Goal: Information Seeking & Learning: Learn about a topic

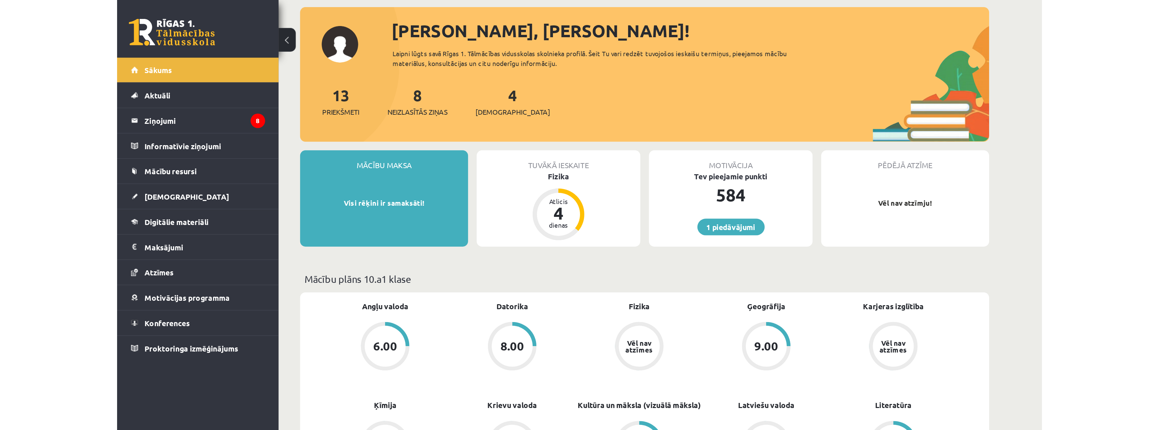
scroll to position [34, 0]
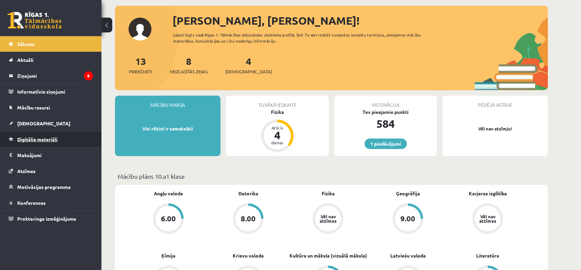
click at [36, 139] on span "Digitālie materiāli" at bounding box center [37, 139] width 40 height 6
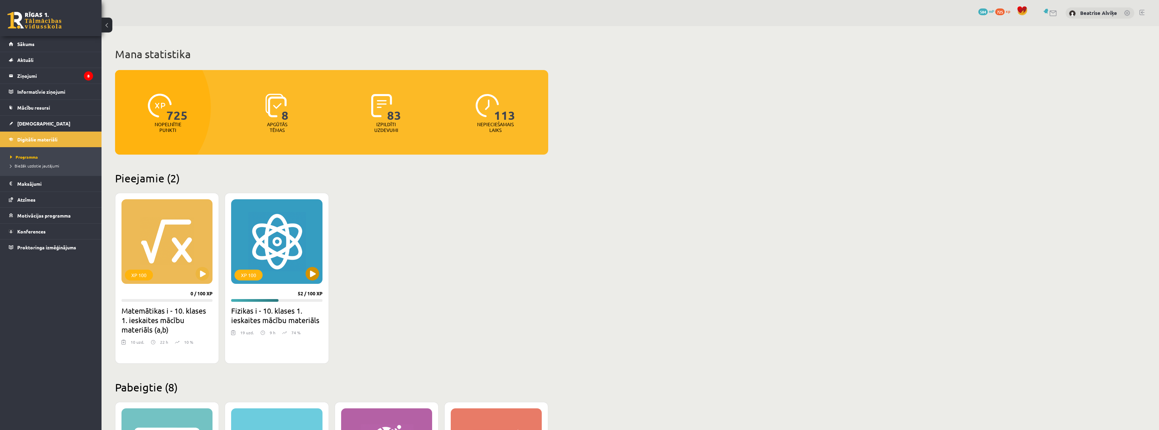
click at [271, 243] on div "XP 100" at bounding box center [276, 241] width 91 height 85
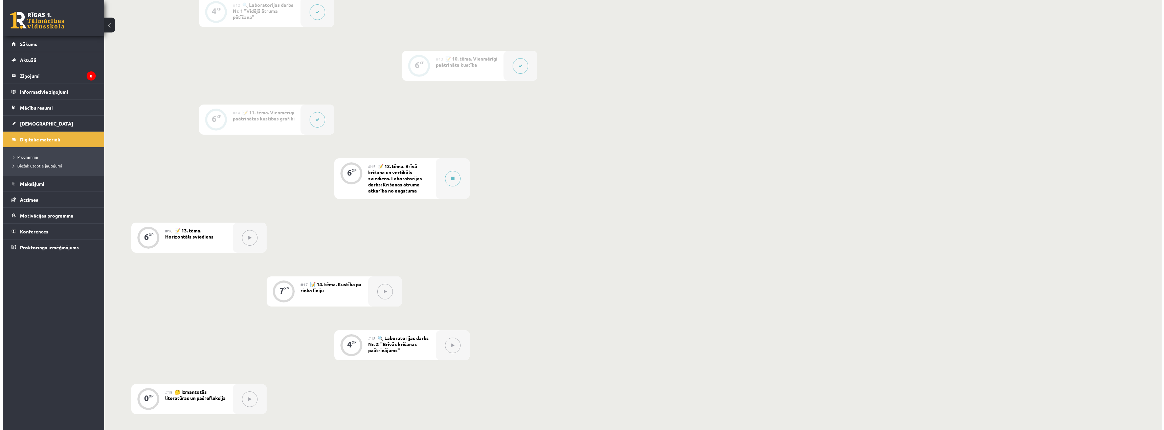
scroll to position [778, 0]
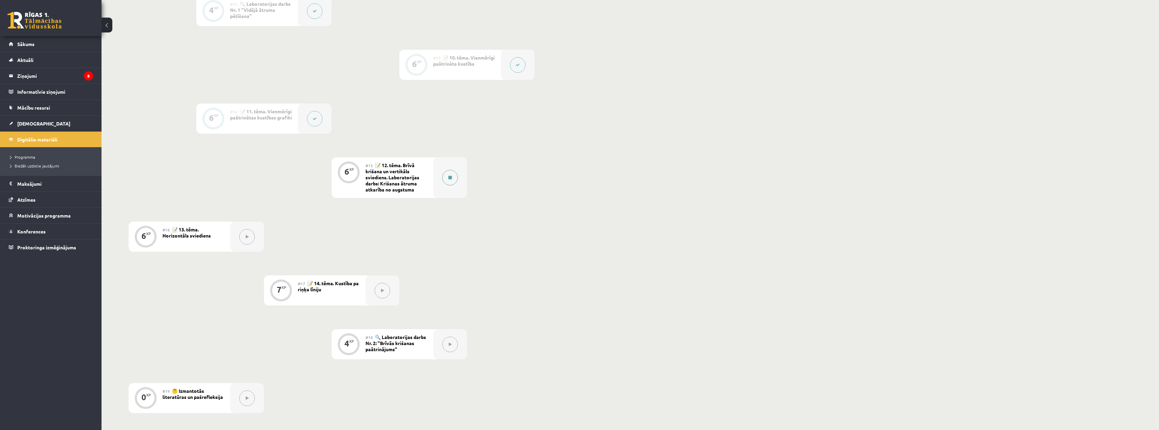
click at [446, 176] on button at bounding box center [450, 178] width 16 height 16
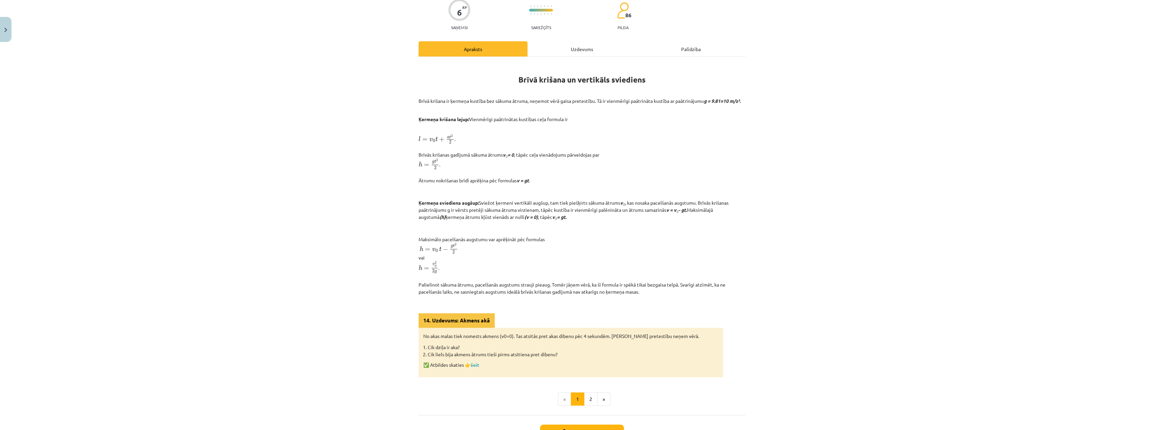
scroll to position [62, 0]
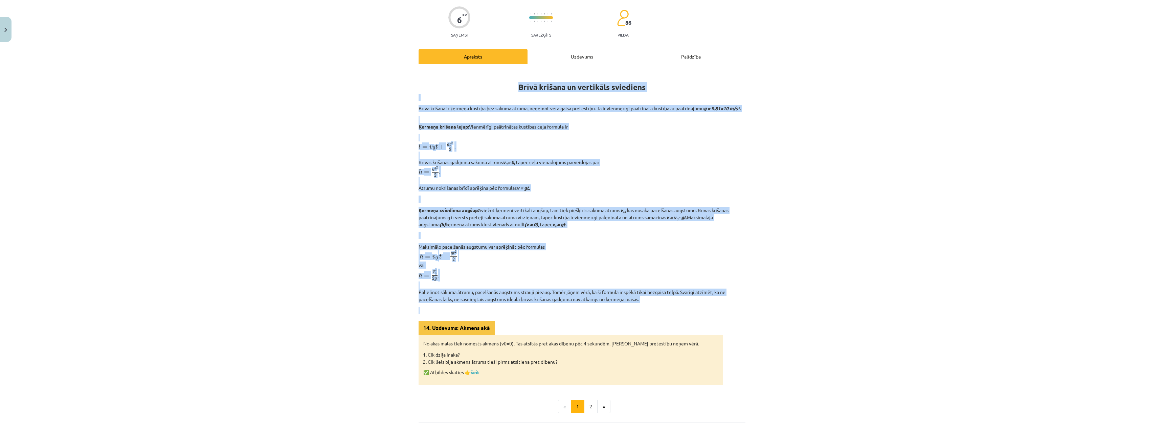
drag, startPoint x: 513, startPoint y: 86, endPoint x: 665, endPoint y: 315, distance: 274.9
click at [665, 315] on div "Brīvā krišana un vertikāls sviediens Brīvā krišana ir ķermeņa kustība bez sākum…" at bounding box center [582, 227] width 327 height 314
copy div "Lorem ipsumdo si ametconse adipiscin Elits doeiusm te incidid utlabor etd magna…"
click at [586, 265] on p "Maksimālo pacelšanās augstumu var aprēķināt pēc formulas h = v 0 h = v 0 t − g …" at bounding box center [582, 273] width 327 height 60
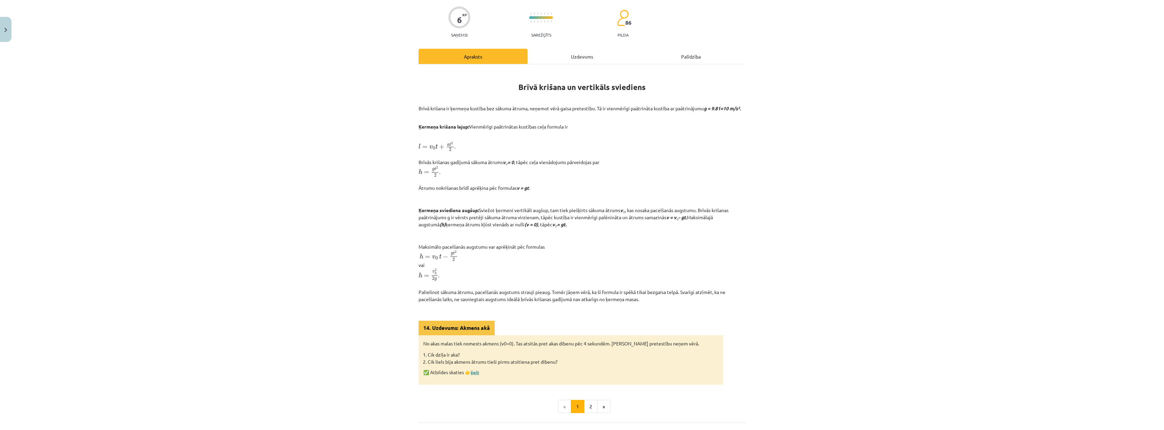
click at [474, 375] on link "šeit" at bounding box center [475, 372] width 8 height 6
click at [420, 335] on div "14. Uzdevums: Akmens akā" at bounding box center [457, 328] width 76 height 15
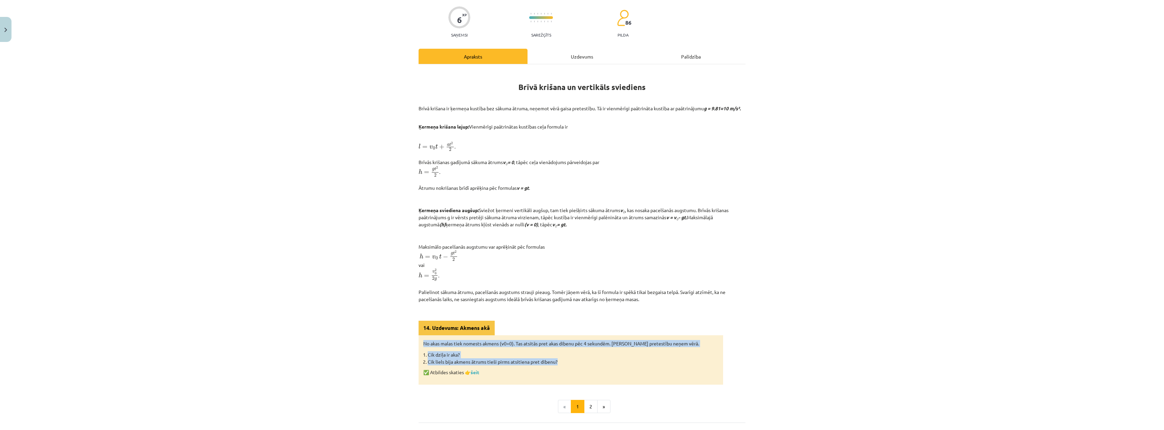
drag, startPoint x: 420, startPoint y: 345, endPoint x: 562, endPoint y: 370, distance: 144.0
click at [562, 370] on div "No akas malas tiek nomests akmens (v0​=0). Tas atsitās pret akas dibenu pēc 4 s…" at bounding box center [571, 359] width 305 height 49
copy div "No akas malas tiek nomests akmens (v0​=0). Tas atsitās pret akas dibenu pēc 4 s…"
click at [476, 375] on link "šeit" at bounding box center [475, 372] width 8 height 6
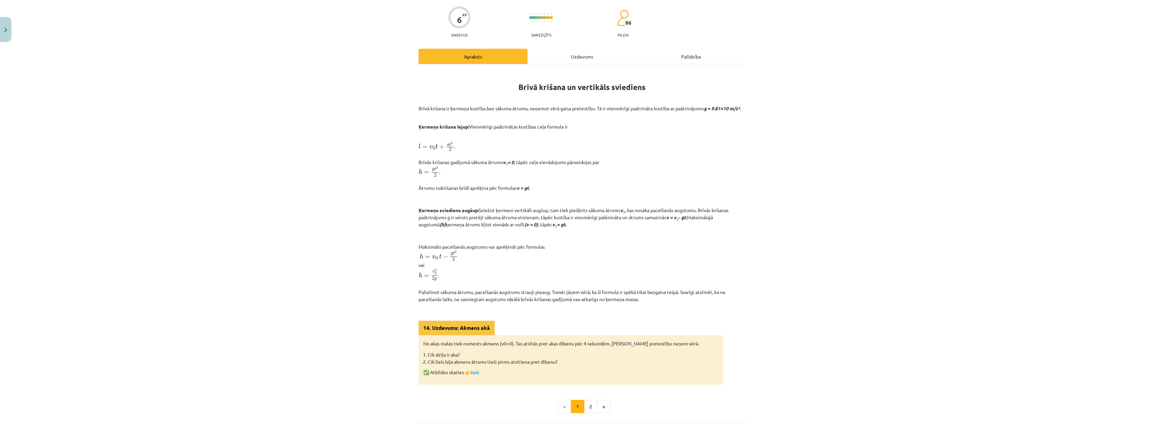
click at [355, 267] on div "Mācību tēma: Fizikas i - 10. klases 1. ieskaites mācību materiāls #15 📝 12. tēm…" at bounding box center [582, 215] width 1164 height 430
click at [588, 413] on button "2" at bounding box center [591, 407] width 14 height 14
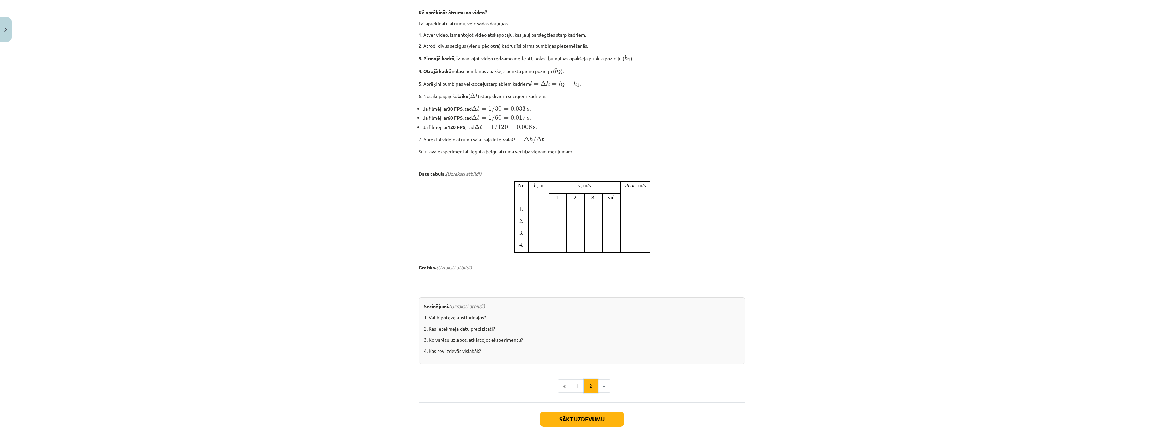
scroll to position [414, 0]
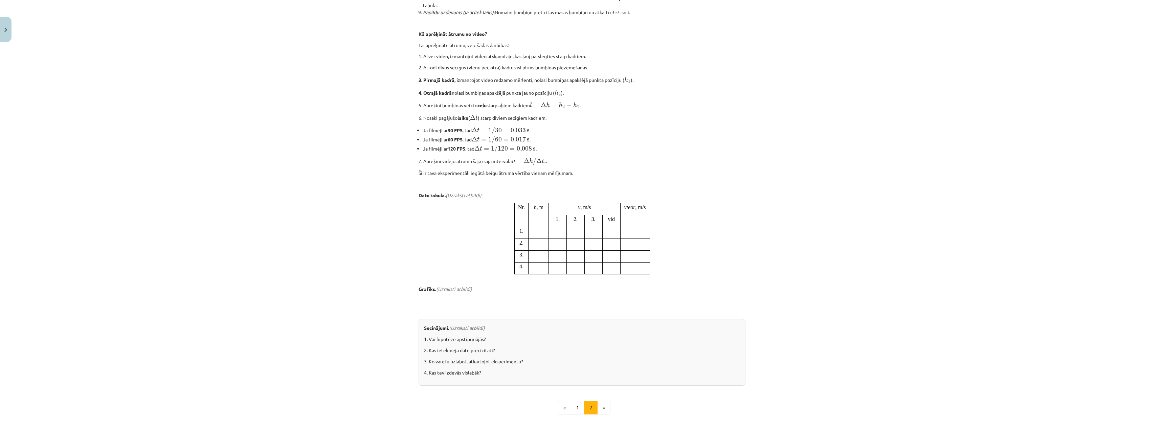
click at [533, 239] on td at bounding box center [539, 233] width 20 height 12
click at [451, 198] on em "(Uzraksti atbildi)" at bounding box center [464, 195] width 36 height 6
click at [464, 198] on em "(Uzraksti atbildi)" at bounding box center [464, 195] width 36 height 6
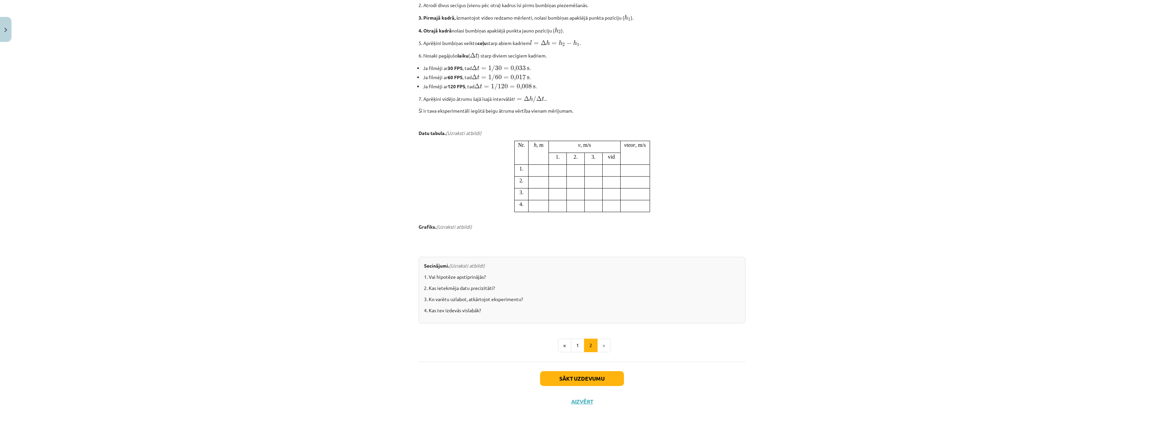
scroll to position [482, 0]
click at [572, 383] on button "Sākt uzdevumu" at bounding box center [582, 378] width 84 height 15
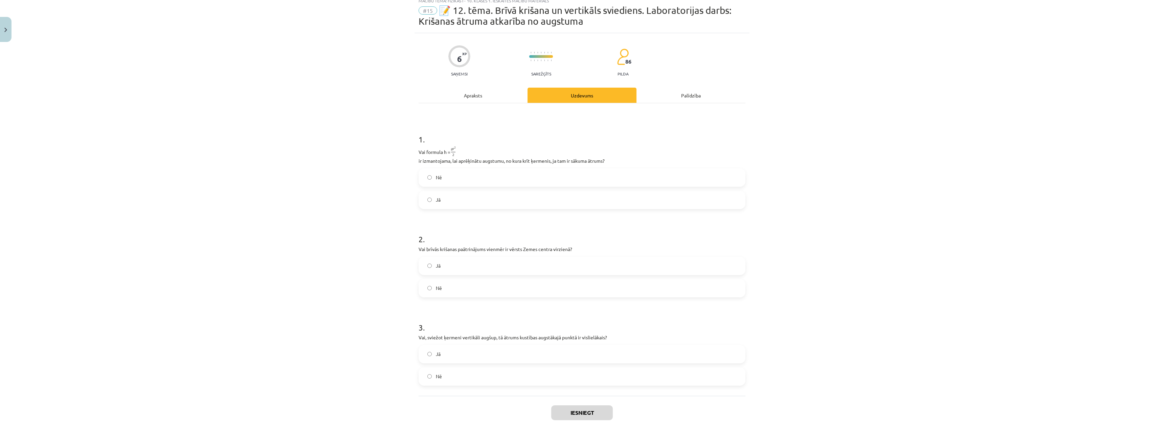
scroll to position [17, 0]
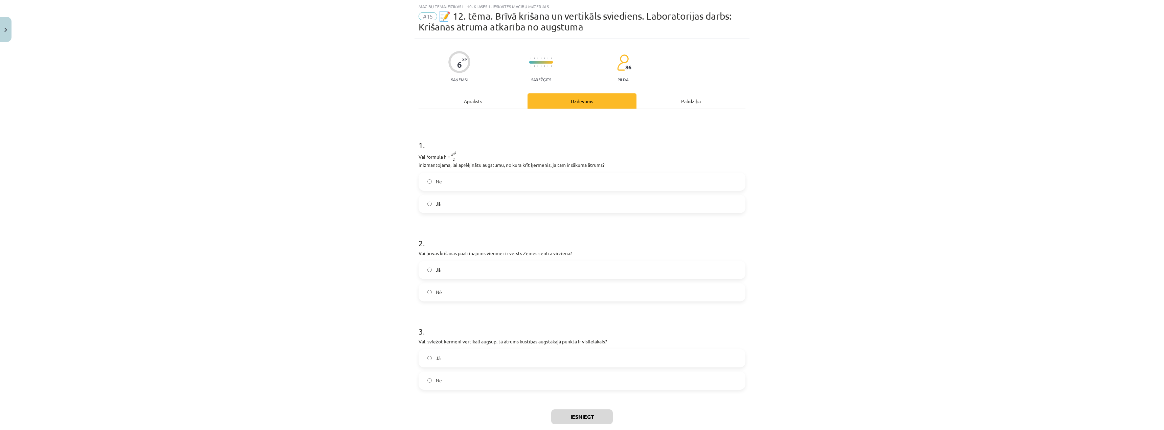
click at [473, 95] on div "Apraksts" at bounding box center [473, 100] width 109 height 15
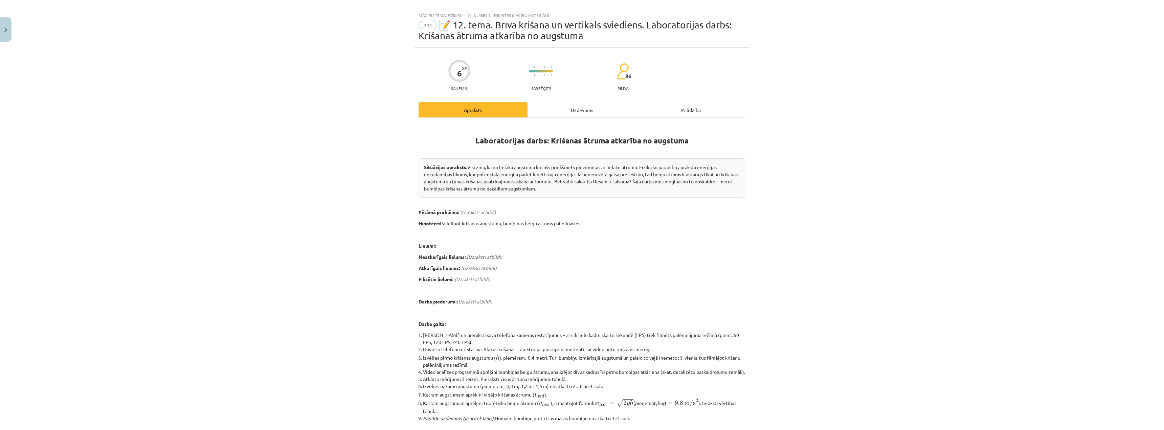
scroll to position [0, 0]
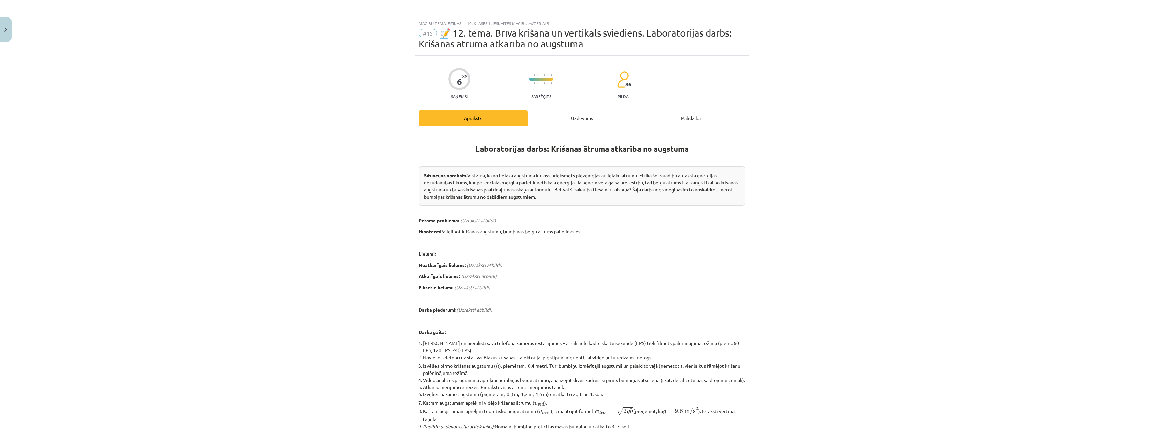
click at [503, 28] on span "📝 12. tēma. Brīvā krišana un vertikāls sviediens. Laboratorijas darbs: Krišanas…" at bounding box center [575, 38] width 313 height 22
click at [463, 32] on span "📝 12. tēma. Brīvā krišana un vertikāls sviediens. Laboratorijas darbs: Krišanas…" at bounding box center [575, 38] width 313 height 22
click at [560, 35] on span "📝 12. tēma. Brīvā krišana un vertikāls sviediens. Laboratorijas darbs: Krišanas…" at bounding box center [575, 38] width 313 height 22
click at [589, 123] on div "Uzdevums" at bounding box center [582, 117] width 109 height 15
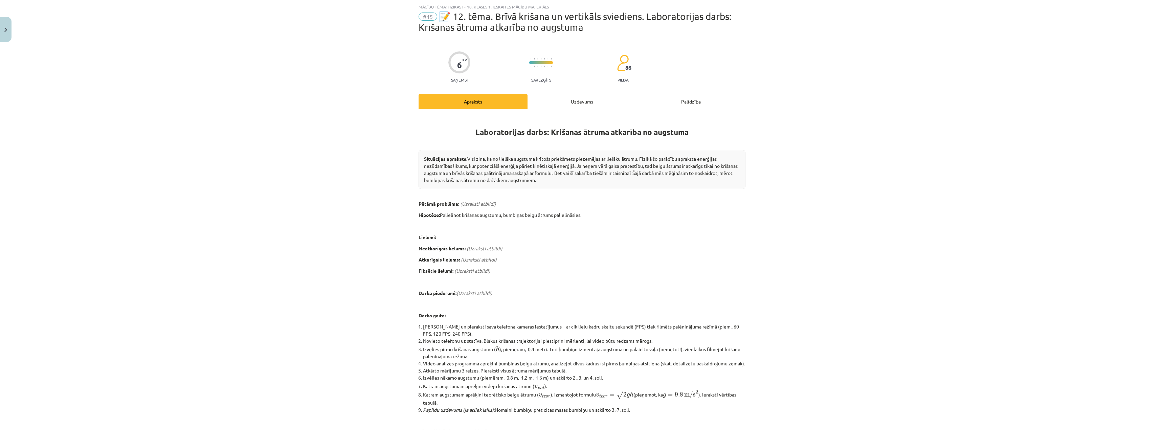
scroll to position [17, 0]
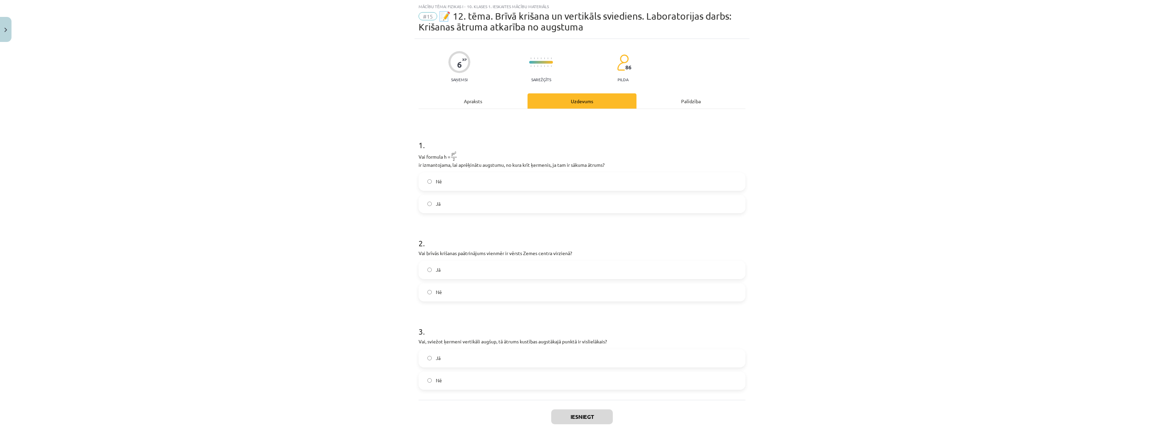
click at [419, 100] on div "Apraksts" at bounding box center [473, 100] width 109 height 15
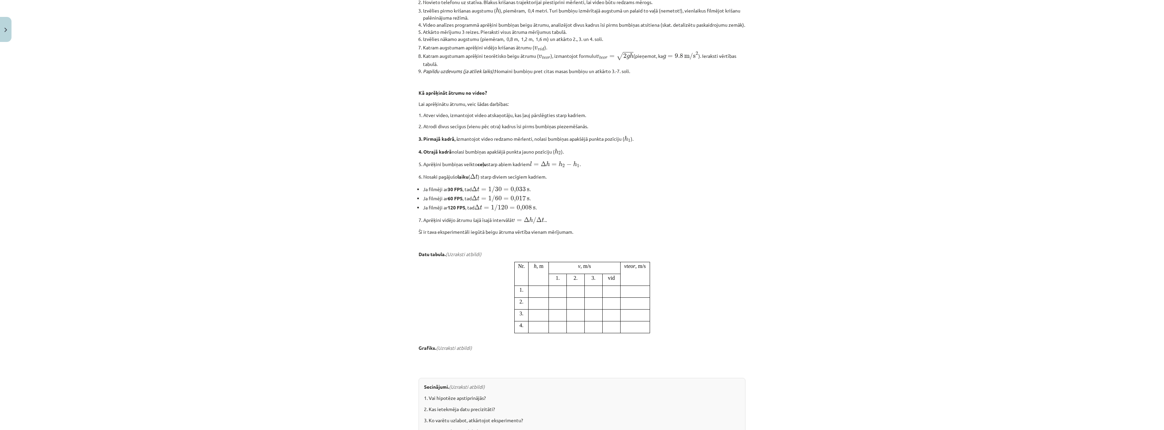
scroll to position [482, 0]
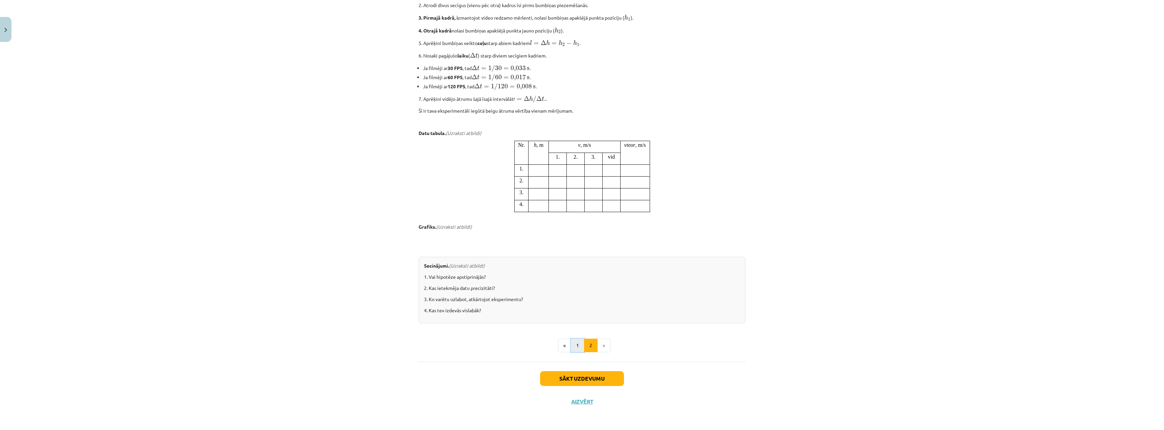
click at [575, 350] on button "1" at bounding box center [578, 346] width 14 height 14
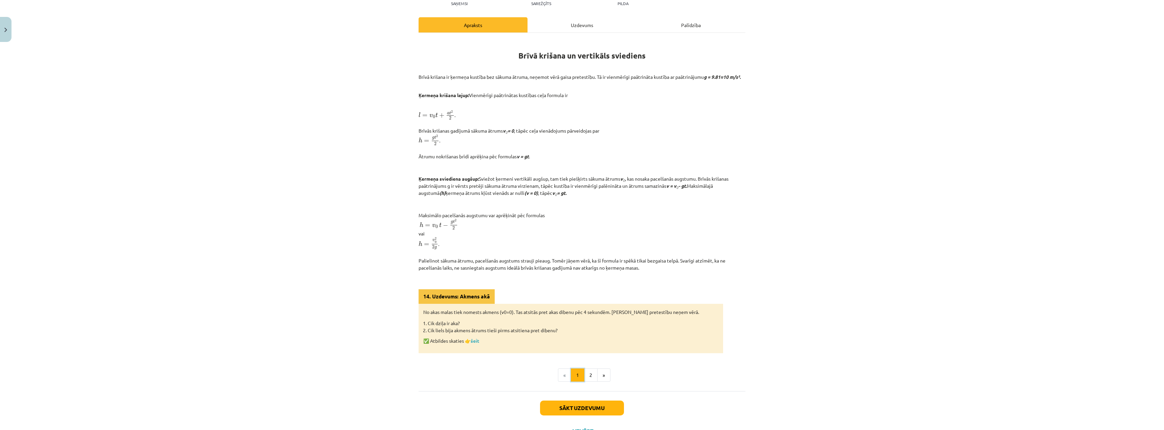
scroll to position [102, 0]
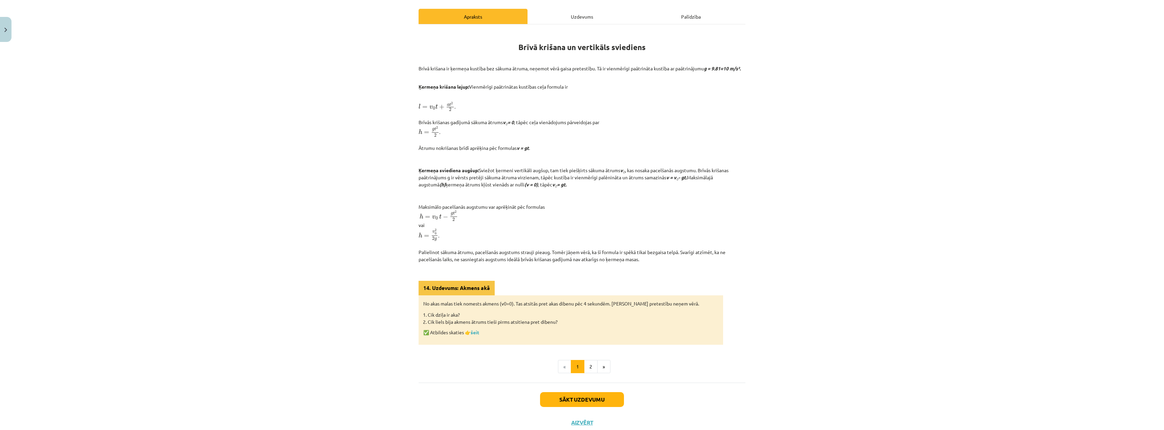
click at [314, 279] on div "Mācību tēma: Fizikas i - 10. klases 1. ieskaites mācību materiāls #15 📝 12. tēm…" at bounding box center [582, 215] width 1164 height 430
click at [591, 371] on button "2" at bounding box center [591, 367] width 14 height 14
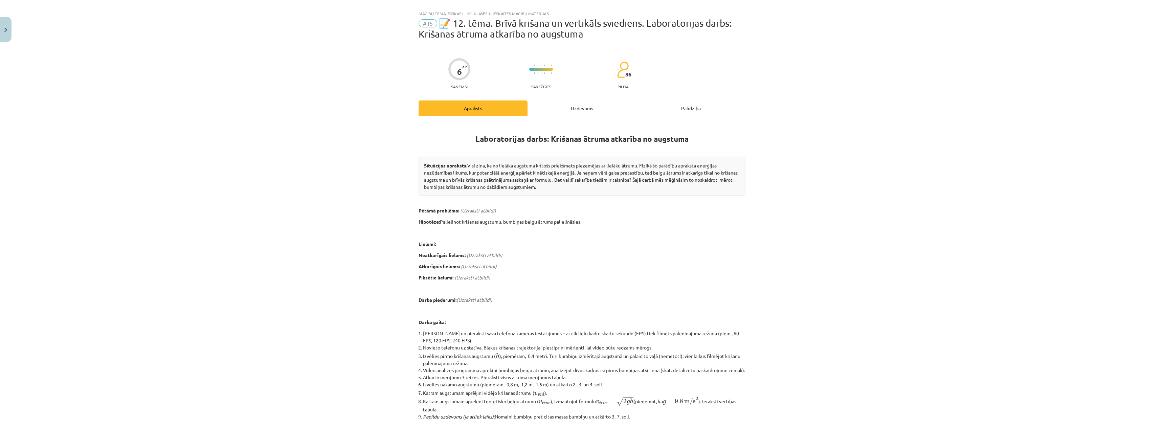
scroll to position [0, 0]
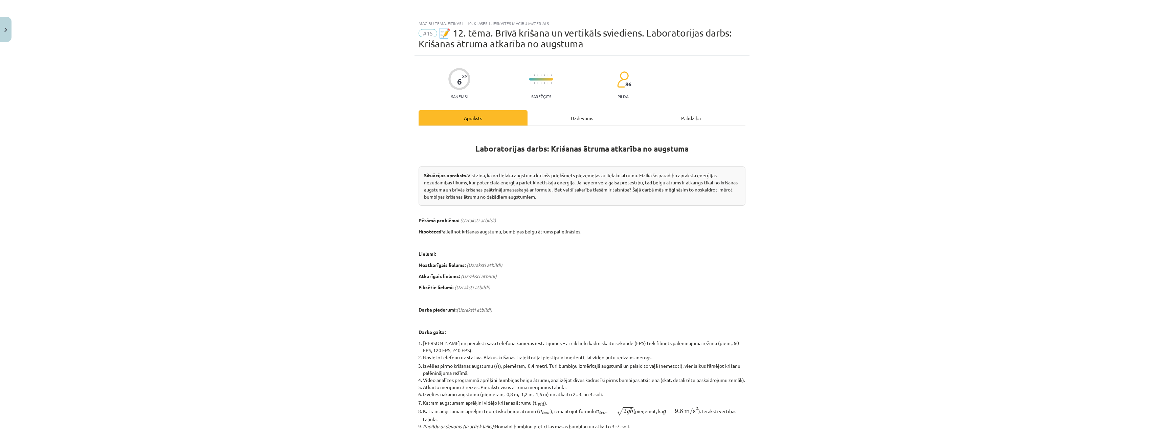
click at [563, 118] on div "Uzdevums" at bounding box center [582, 117] width 109 height 15
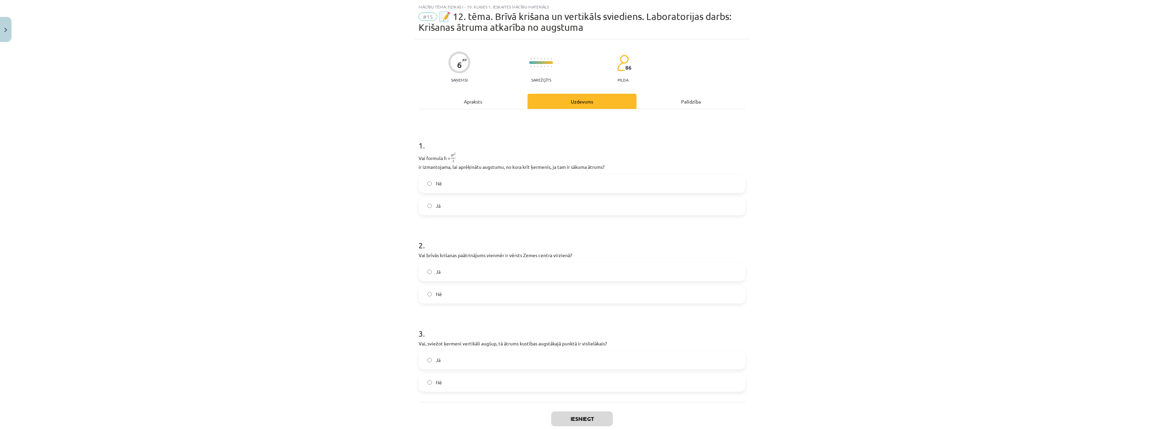
scroll to position [17, 0]
click at [438, 106] on div "Apraksts" at bounding box center [473, 100] width 109 height 15
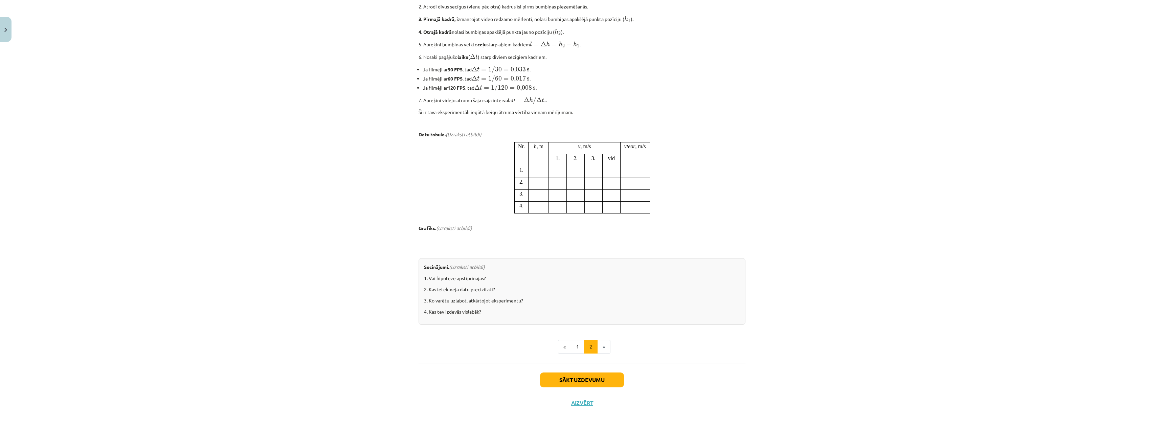
scroll to position [482, 0]
click at [579, 345] on button "1" at bounding box center [578, 346] width 14 height 14
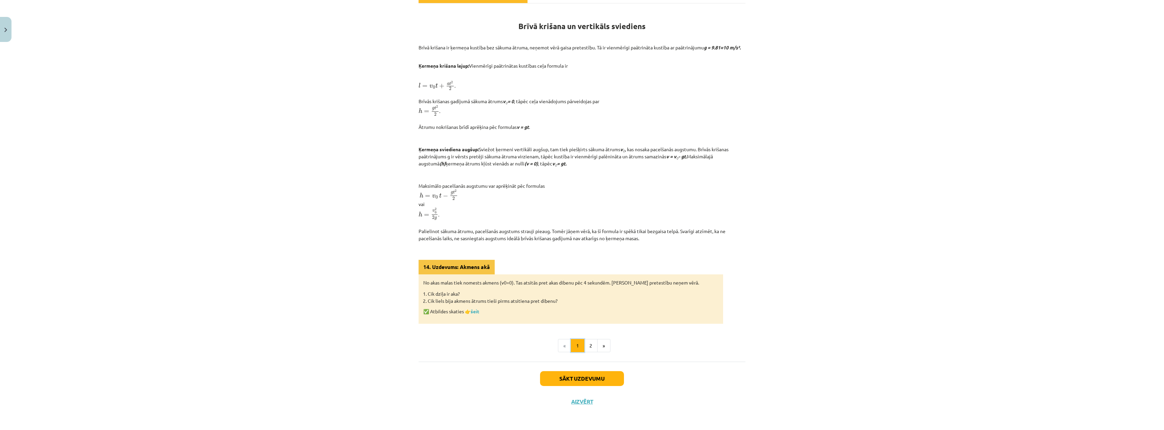
scroll to position [129, 0]
click at [360, 295] on div "Mācību tēma: Fizikas i - 10. klases 1. ieskaites mācību materiāls #15 📝 12. tēm…" at bounding box center [582, 215] width 1164 height 430
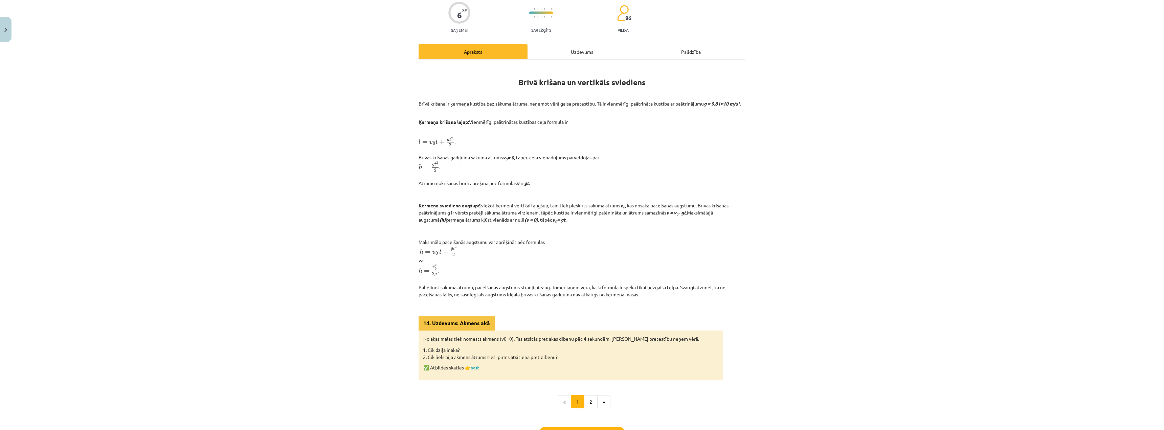
scroll to position [62, 0]
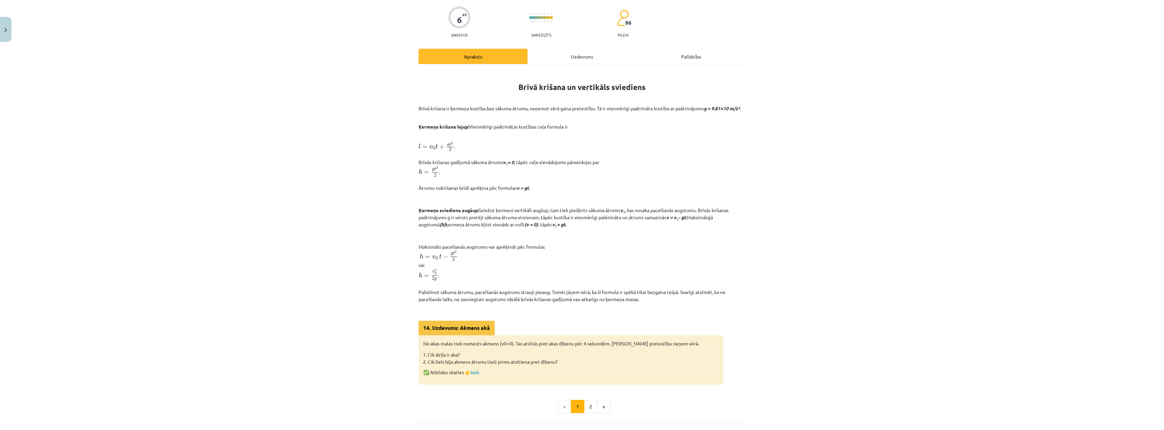
click at [311, 253] on div "Mācību tēma: Fizikas i - 10. klases 1. ieskaites mācību materiāls #15 📝 12. tēm…" at bounding box center [582, 215] width 1164 height 430
click at [555, 57] on div "Uzdevums" at bounding box center [582, 56] width 109 height 15
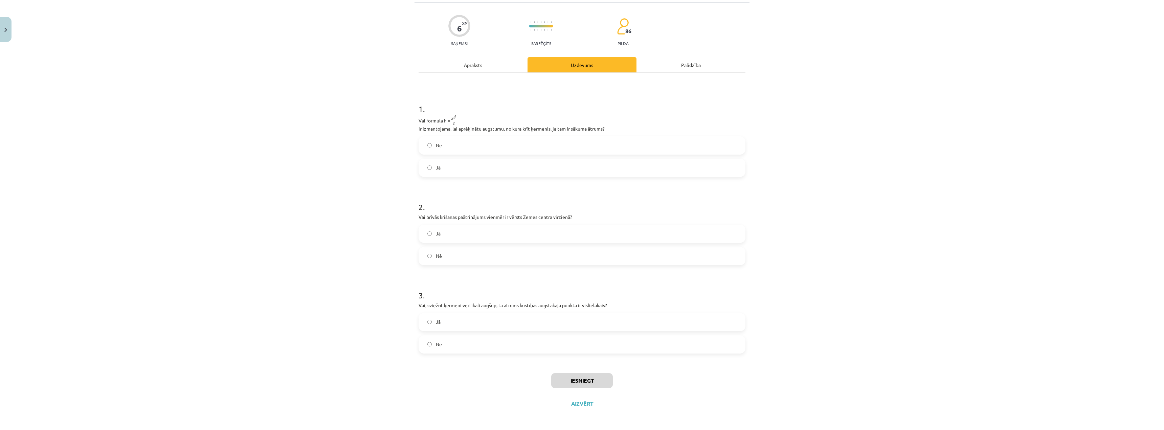
scroll to position [55, 0]
click at [539, 169] on label "Jā" at bounding box center [582, 165] width 326 height 17
click at [509, 226] on label "Jā" at bounding box center [582, 231] width 326 height 17
click at [423, 353] on div "1 . Vai formula h = g t 2 2 g t 2 2 ir izmantojama, lai aprēķinātu augstumu, no…" at bounding box center [582, 216] width 327 height 291
click at [439, 341] on span "Nē" at bounding box center [439, 342] width 6 height 7
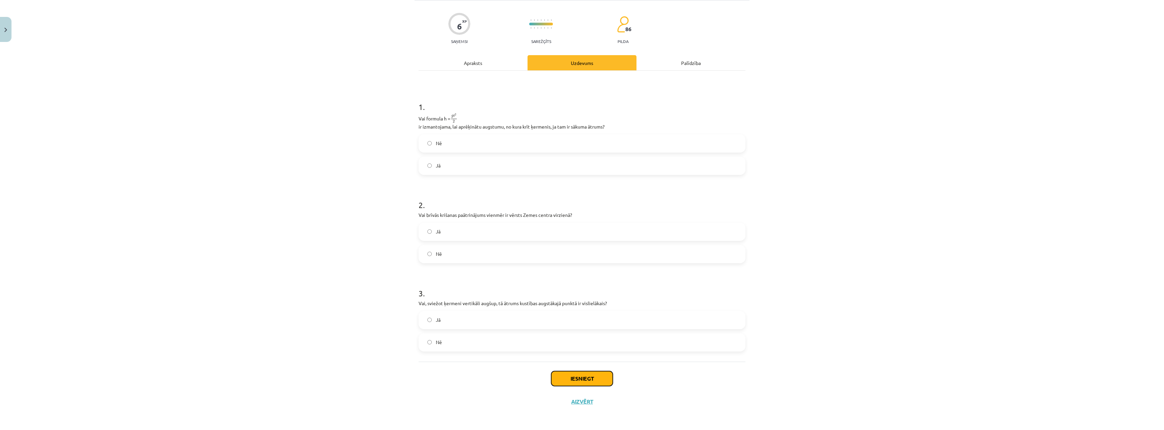
click at [585, 382] on button "Iesniegt" at bounding box center [582, 378] width 62 height 15
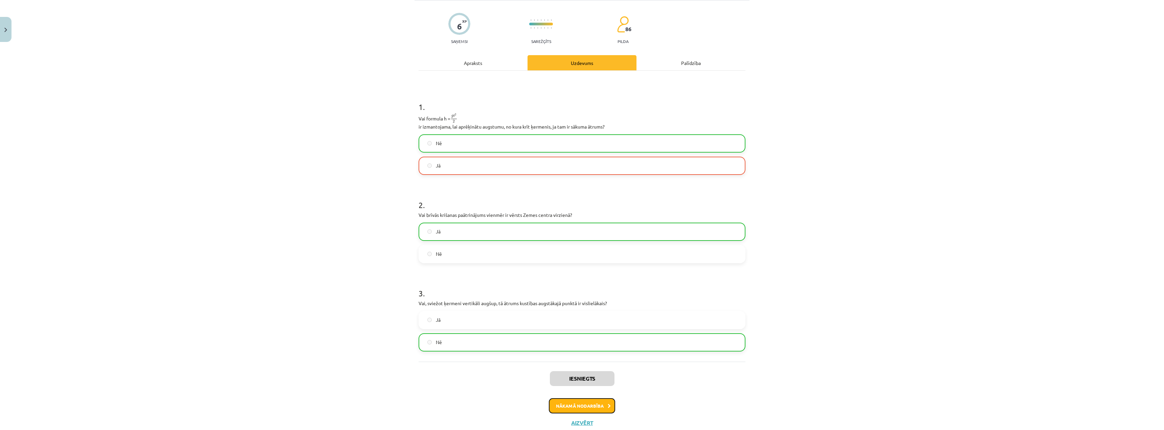
click at [582, 409] on button "Nākamā nodarbība" at bounding box center [582, 406] width 66 height 16
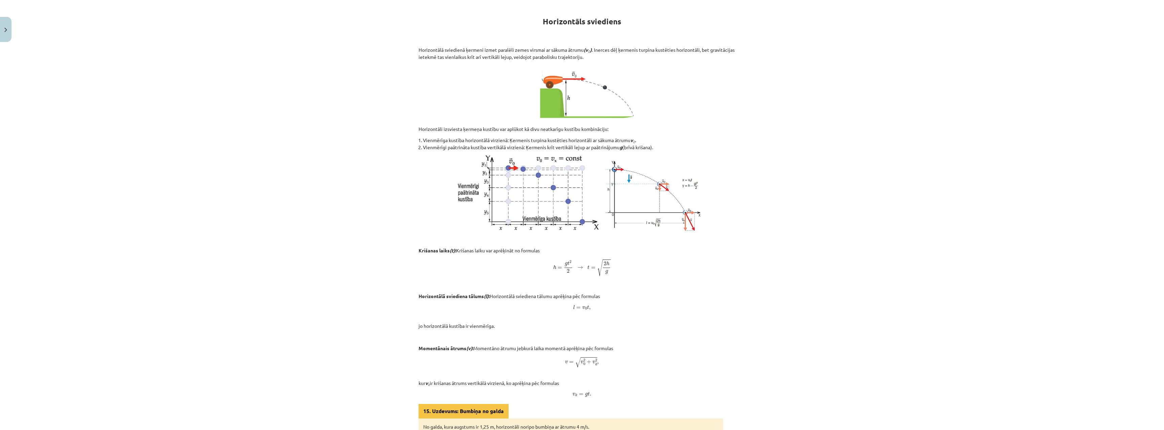
scroll to position [152, 0]
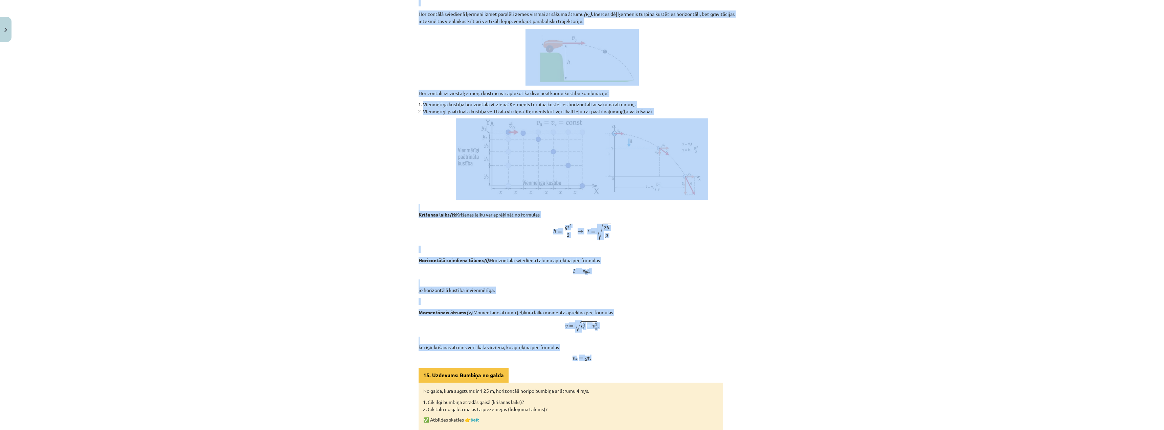
drag, startPoint x: 389, startPoint y: 86, endPoint x: 730, endPoint y: 353, distance: 433.4
click at [730, 353] on div "Mācību tēma: Fizikas i - 10. klases 1. ieskaites mācību materiāls #16 📝 13. tēm…" at bounding box center [582, 215] width 1164 height 430
copy div "Loremipsumd sitametco Adipiscinge seddoeius tempori utlab etdolore magna aliqua…"
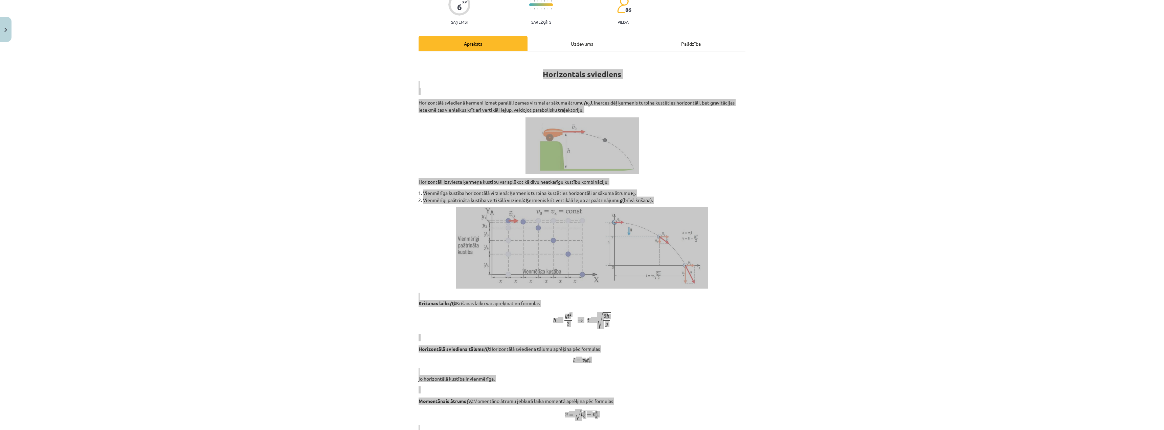
scroll to position [85, 0]
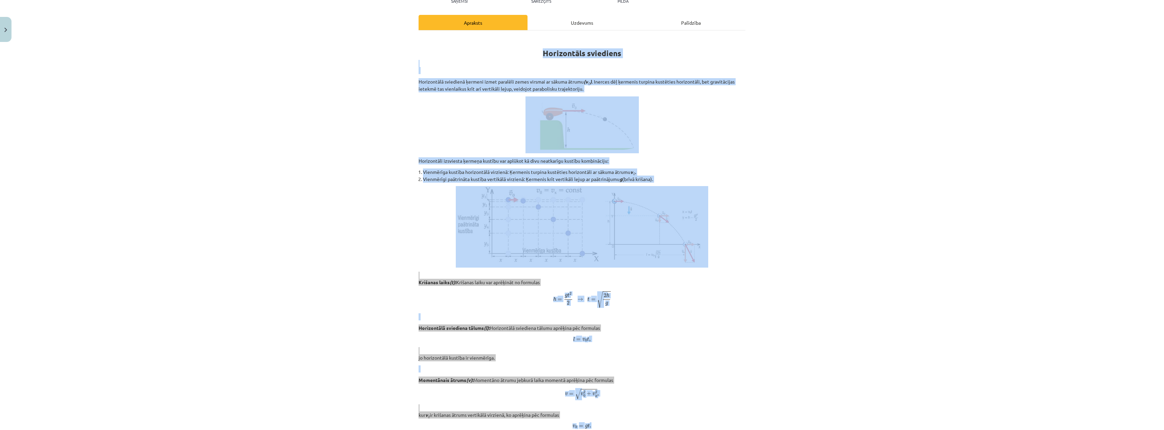
click at [613, 349] on p "Horizontālā sviediena tālums (l) : Horizontālā sviediena tālumu aprēķina pēc fo…" at bounding box center [582, 343] width 327 height 37
click at [486, 370] on p at bounding box center [582, 369] width 327 height 7
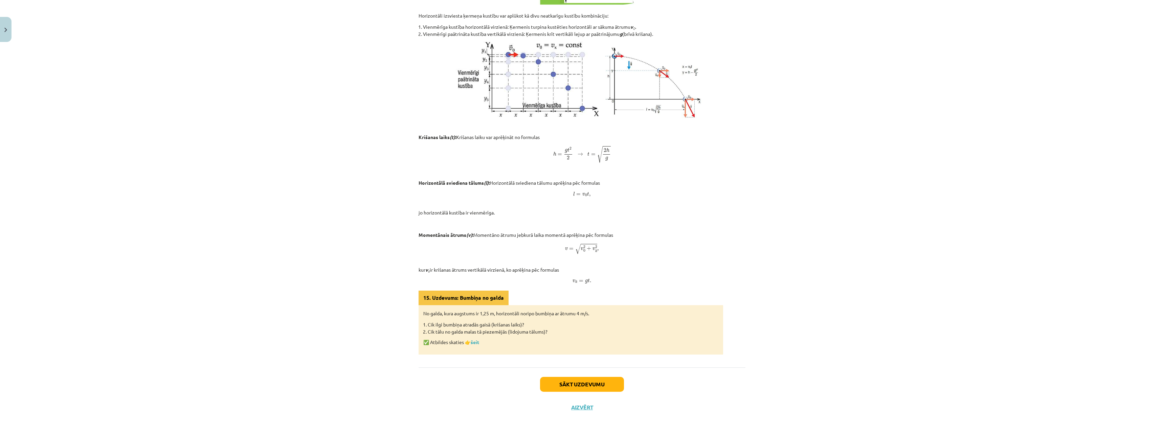
scroll to position [235, 0]
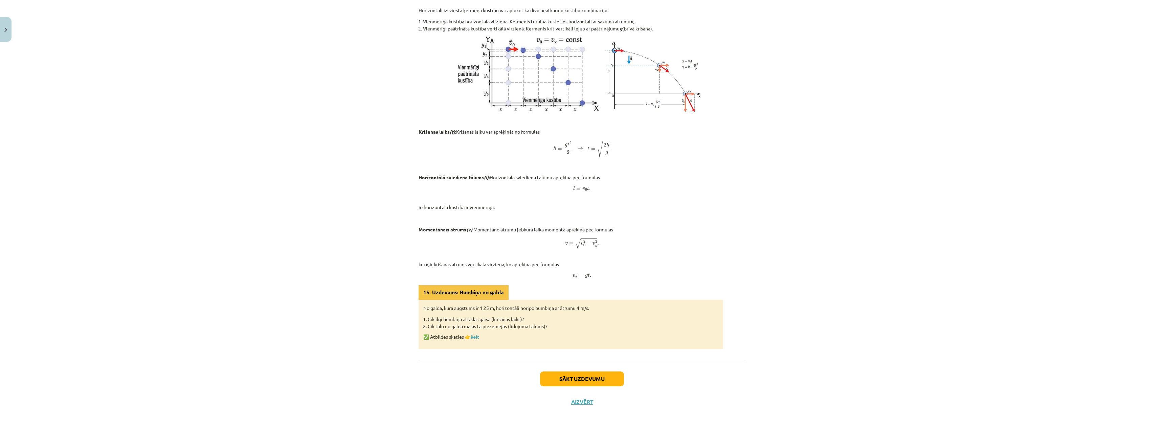
click at [231, 178] on div "Mācību tēma: Fizikas i - 10. klases 1. ieskaites mācību materiāls #16 📝 13. tēm…" at bounding box center [582, 215] width 1164 height 430
